Goal: Information Seeking & Learning: Learn about a topic

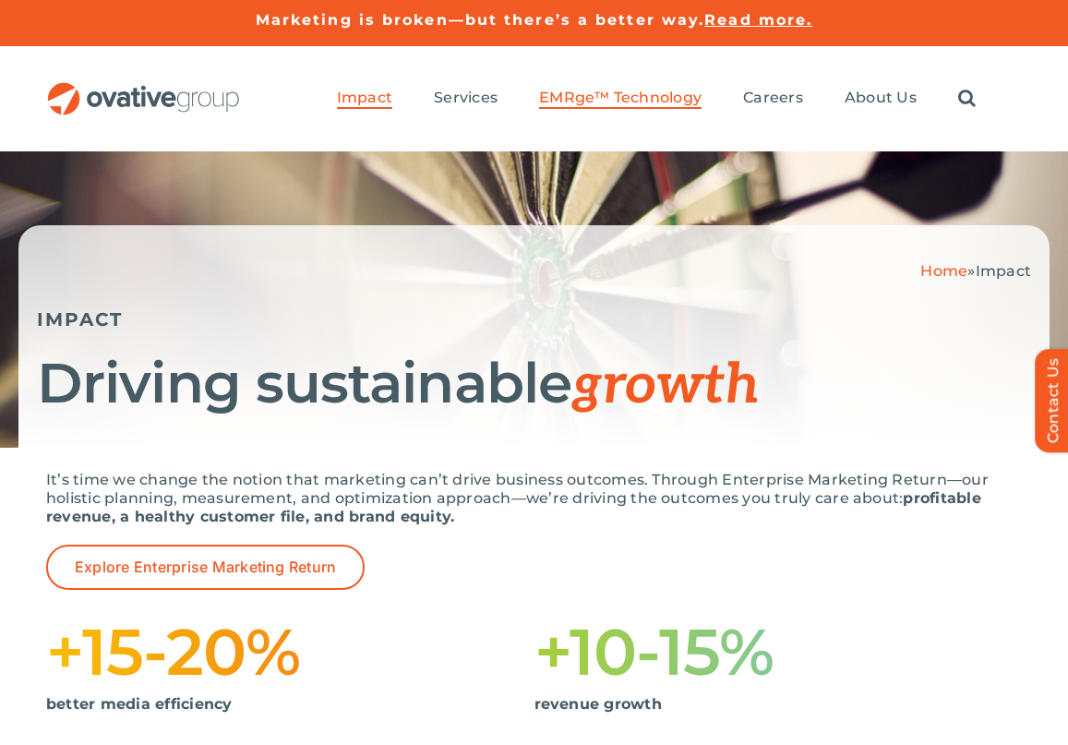
click at [597, 100] on span "EMRge™ Technology" at bounding box center [620, 98] width 162 height 18
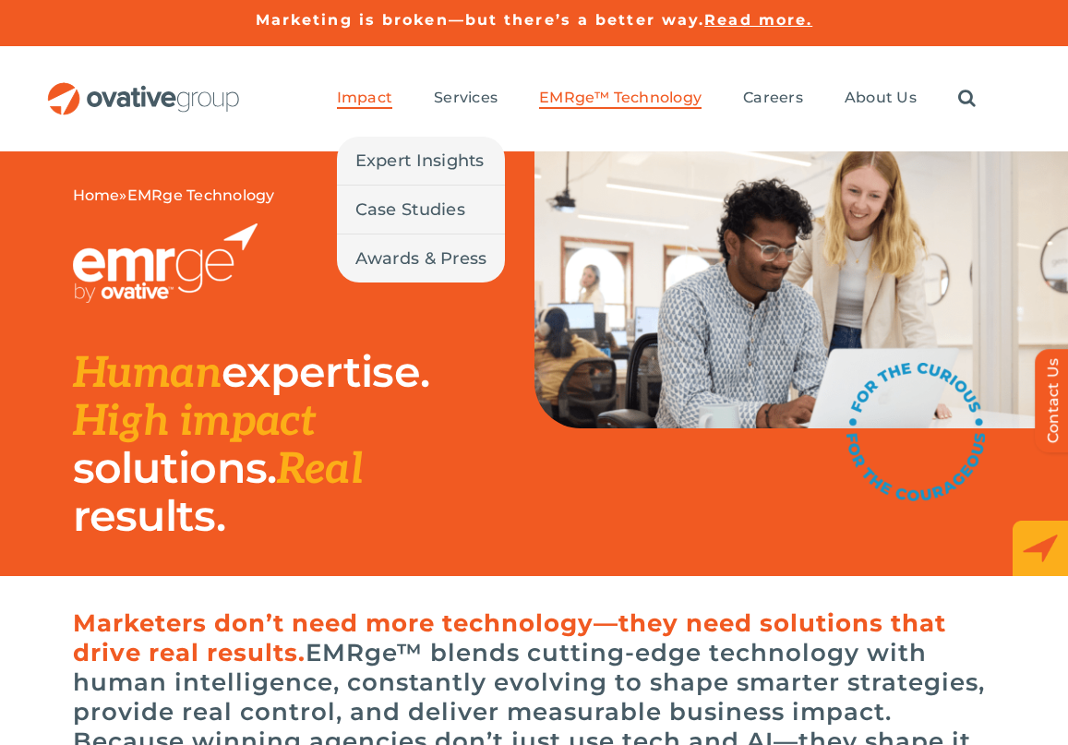
click at [370, 93] on span "Impact" at bounding box center [364, 98] width 55 height 18
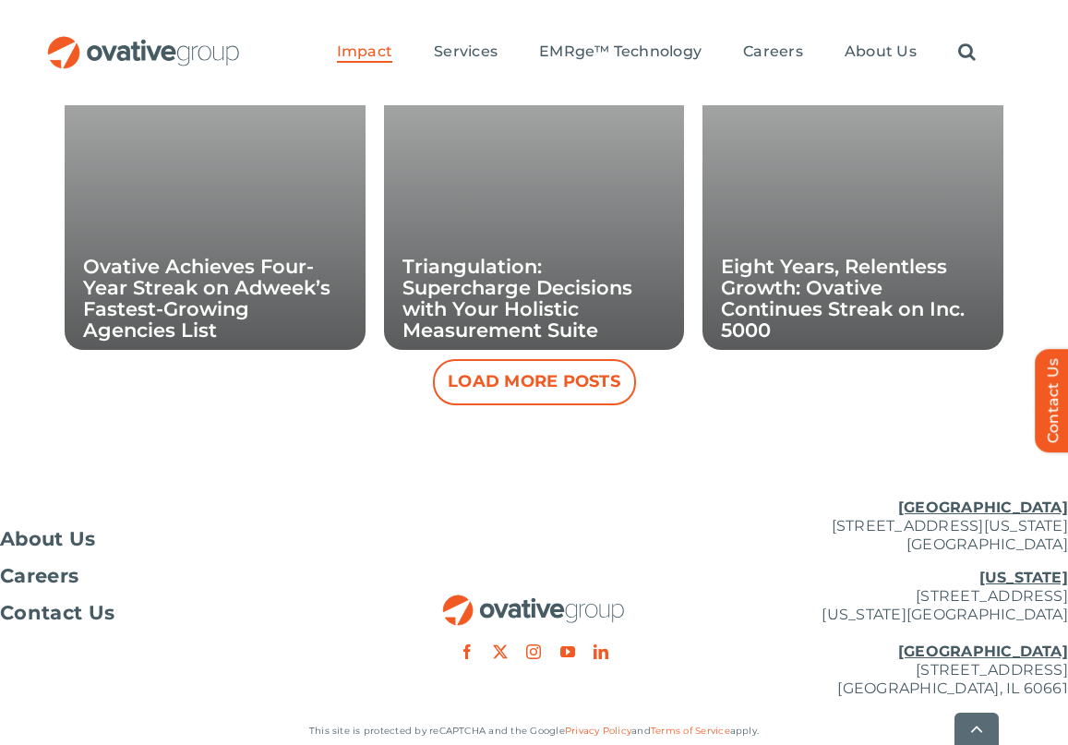
scroll to position [2002, 0]
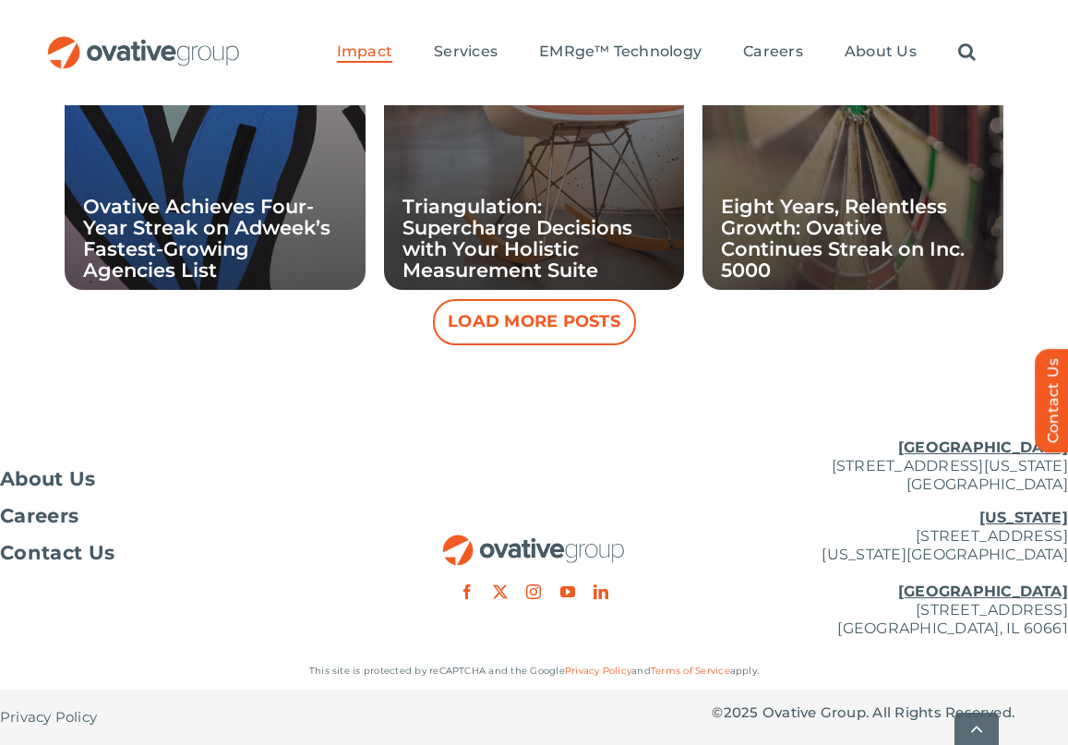
click at [472, 330] on button "Load More Posts" at bounding box center [534, 322] width 203 height 46
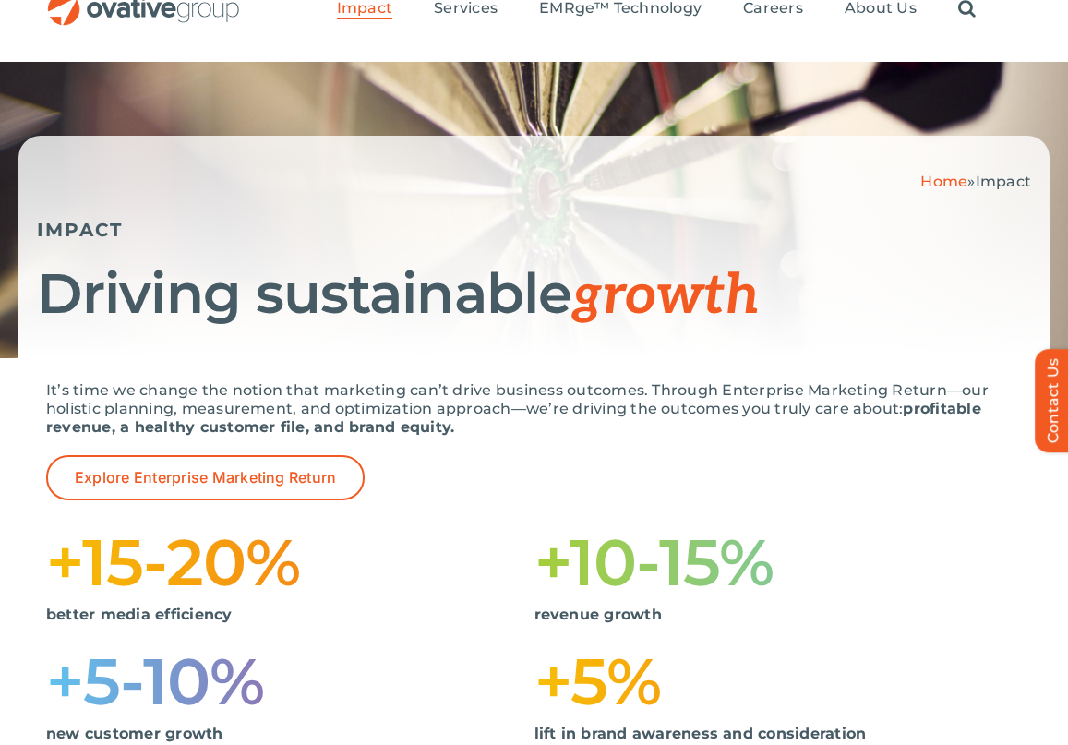
scroll to position [0, 0]
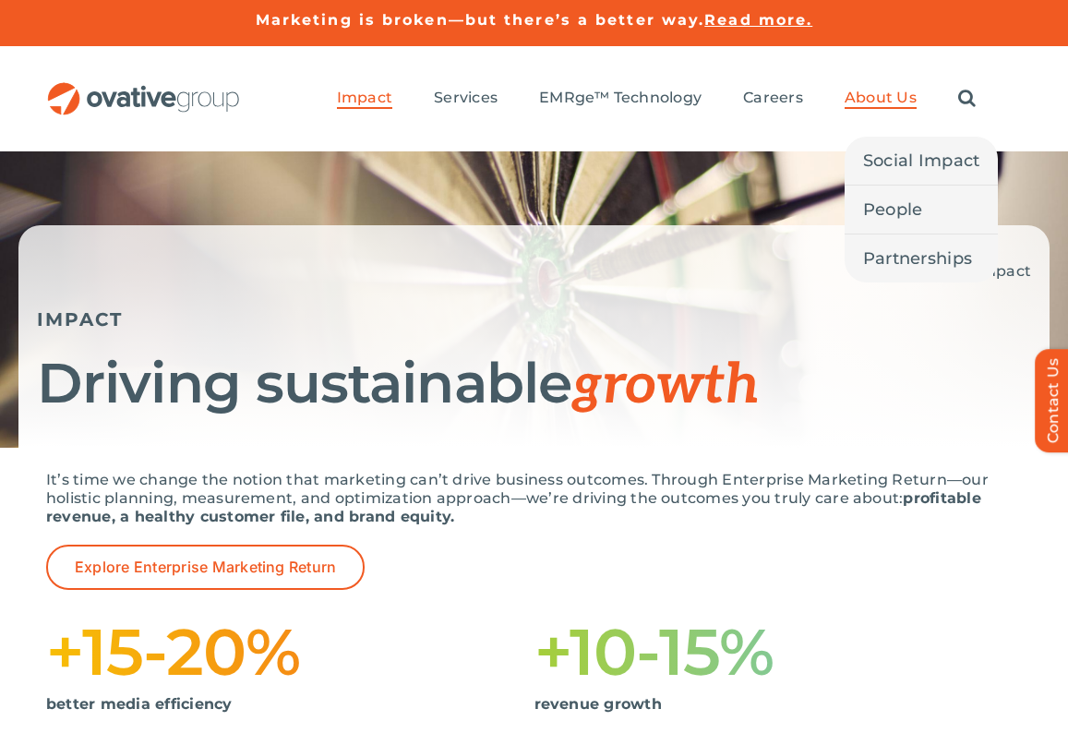
click at [856, 94] on span "About Us" at bounding box center [880, 98] width 72 height 18
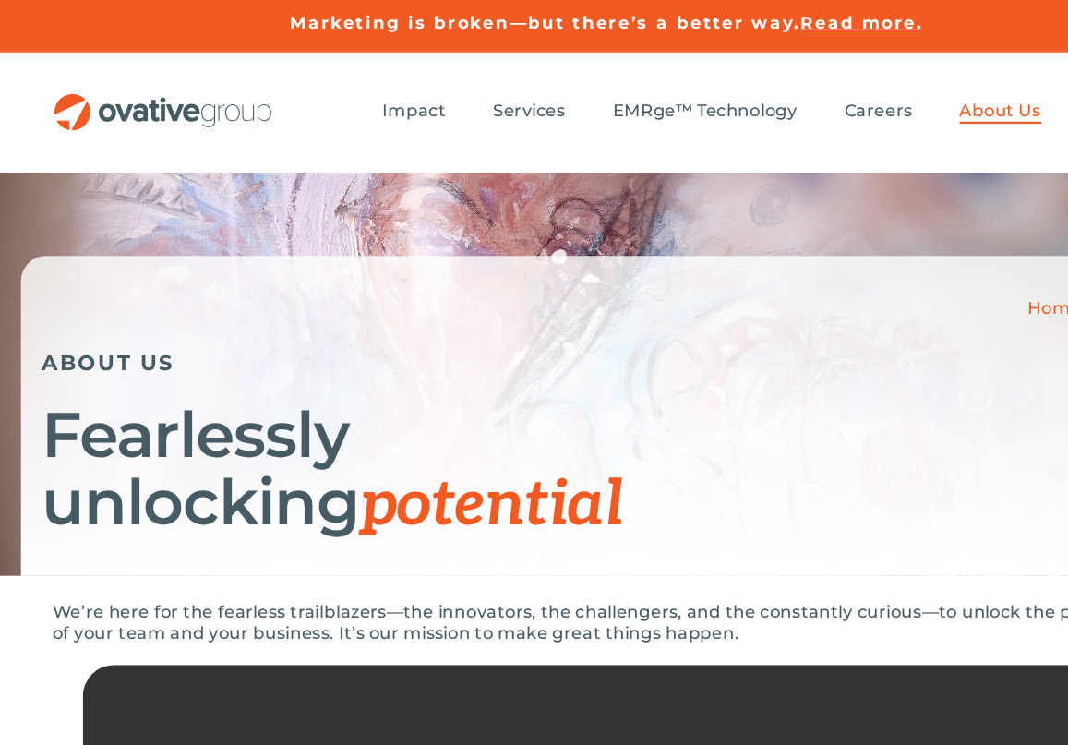
click at [864, 23] on h5 "Marketing is broken—but there’s a better way. Read more." at bounding box center [534, 20] width 1068 height 22
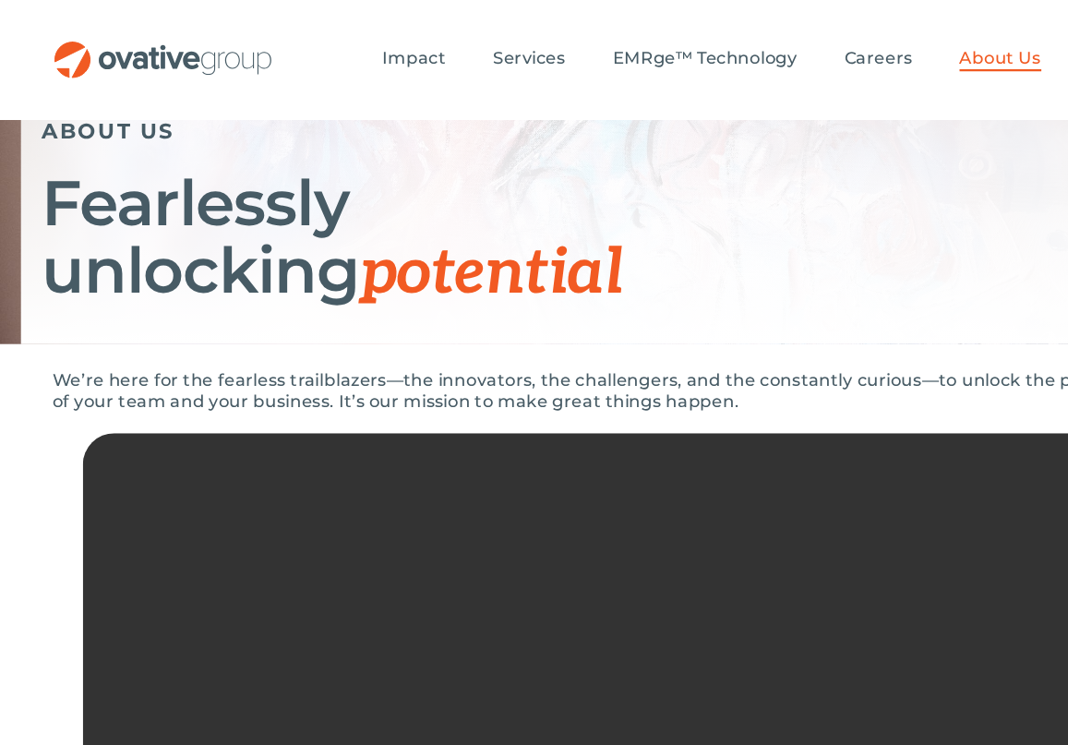
scroll to position [70, 0]
